Goal: Task Accomplishment & Management: Manage account settings

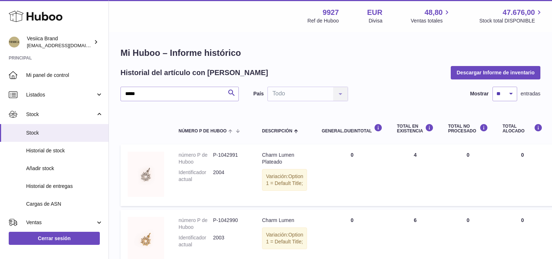
scroll to position [40, 0]
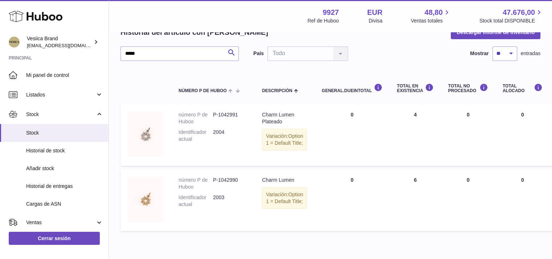
click at [62, 73] on span "Mi panel de control" at bounding box center [64, 75] width 77 height 7
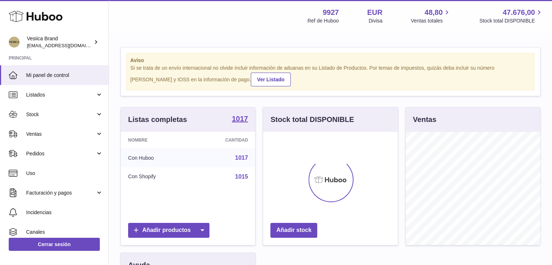
scroll to position [113, 135]
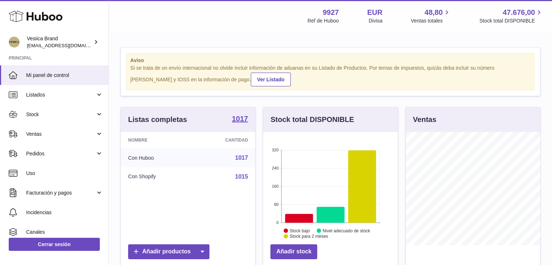
click at [550, 48] on div "Aviso Si se trata de un envío internacional no olvide incluir información de ad…" at bounding box center [330, 230] width 443 height 394
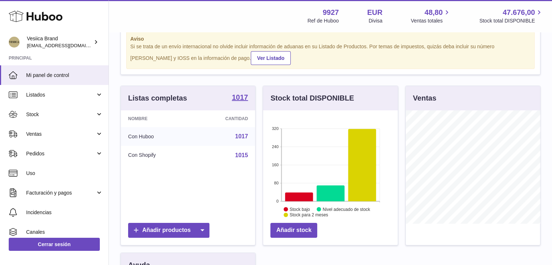
scroll to position [0, 0]
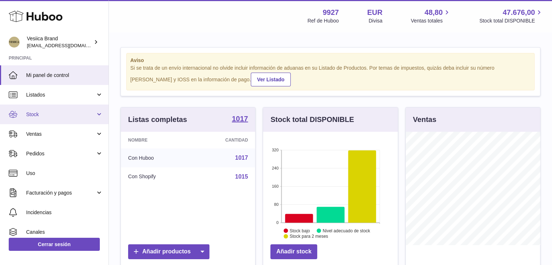
click at [44, 112] on span "Stock" at bounding box center [60, 114] width 69 height 7
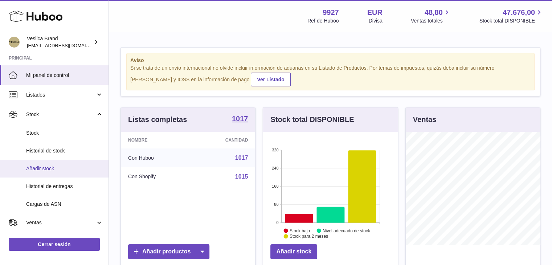
click at [43, 173] on link "Añadir stock" at bounding box center [54, 169] width 108 height 18
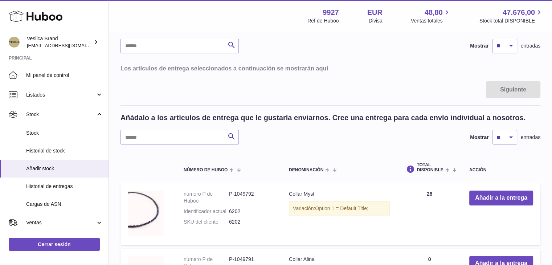
scroll to position [14, 0]
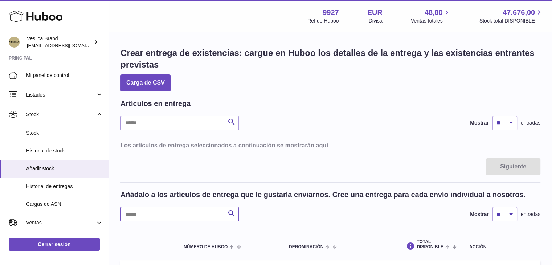
click at [155, 210] on input "text" at bounding box center [179, 214] width 118 height 15
paste input "********"
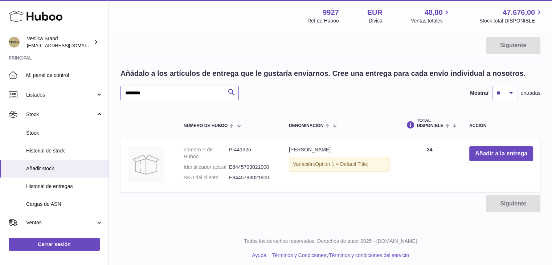
scroll to position [122, 0]
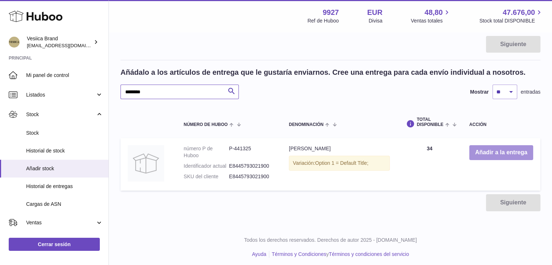
type input "********"
click at [496, 156] on button "Añadir a la entrega" at bounding box center [501, 152] width 64 height 15
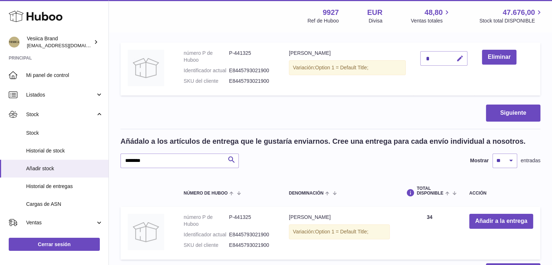
click at [464, 60] on icon "button" at bounding box center [460, 59] width 8 height 8
type input "**"
click at [460, 58] on icon "submit" at bounding box center [460, 58] width 7 height 7
